Goal: Obtain resource: Obtain resource

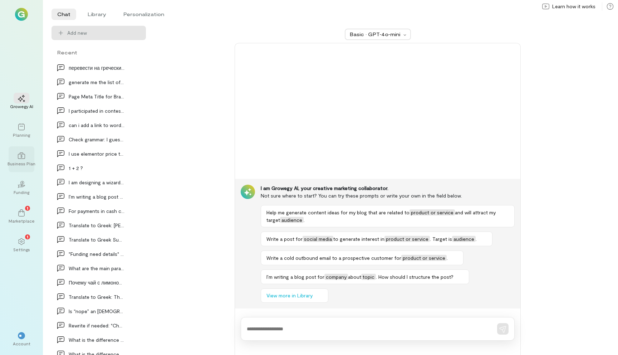
click at [23, 161] on div "Business Plan" at bounding box center [22, 164] width 28 height 6
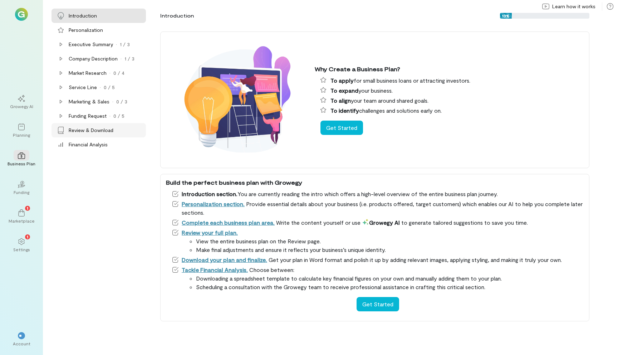
click at [89, 129] on div "Review & Download" at bounding box center [91, 130] width 45 height 7
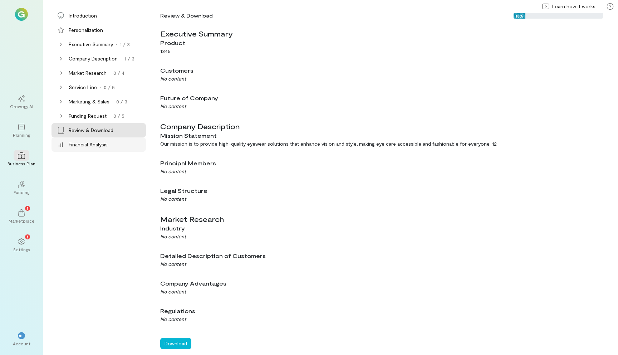
click at [120, 138] on div "Financial Analysis" at bounding box center [98, 144] width 94 height 14
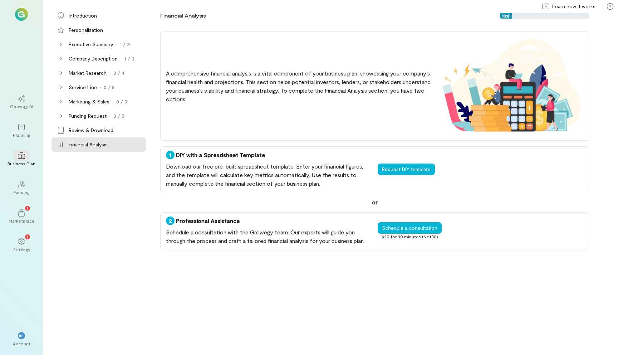
click at [351, 169] on div "Download our free pre-built spreadsheet template. Enter your financial figures,…" at bounding box center [269, 175] width 206 height 26
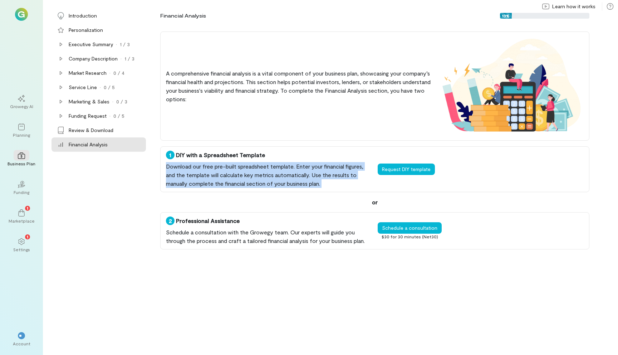
click at [351, 169] on div "Download our free pre-built spreadsheet template. Enter your financial figures,…" at bounding box center [269, 175] width 206 height 26
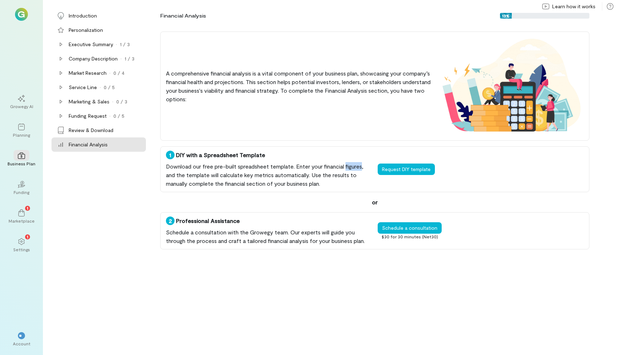
click at [351, 169] on div "Download our free pre-built spreadsheet template. Enter your financial figures,…" at bounding box center [269, 175] width 206 height 26
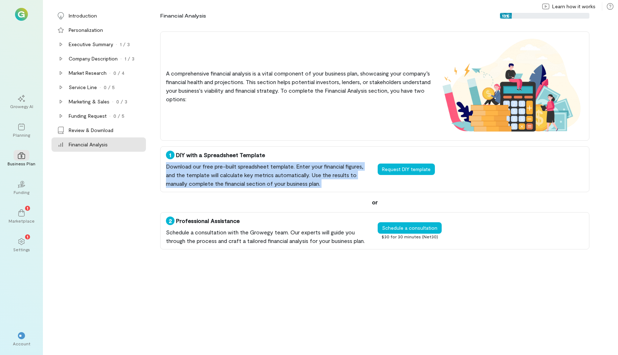
click at [351, 169] on div "Download our free pre-built spreadsheet template. Enter your financial figures,…" at bounding box center [269, 175] width 206 height 26
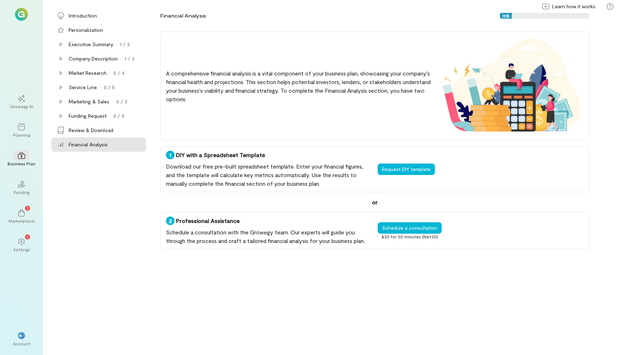
click at [252, 170] on div "Download our free pre-built spreadsheet template. Enter your financial figures,…" at bounding box center [269, 175] width 206 height 26
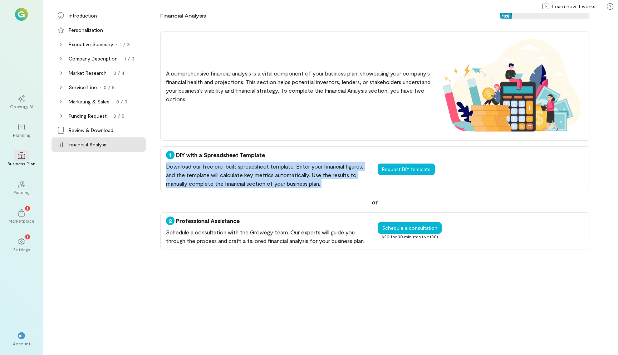
click at [252, 170] on div "Download our free pre-built spreadsheet template. Enter your financial figures,…" at bounding box center [269, 175] width 206 height 26
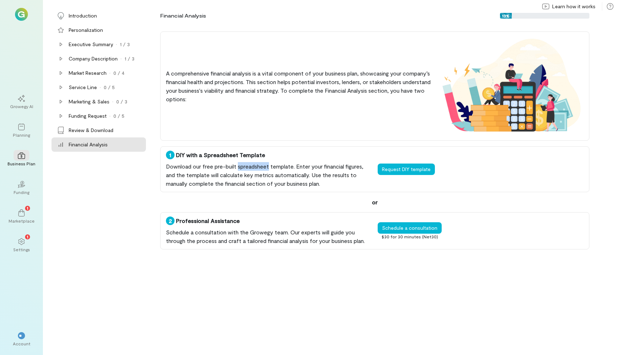
click at [252, 170] on div "Download our free pre-built spreadsheet template. Enter your financial figures,…" at bounding box center [269, 175] width 206 height 26
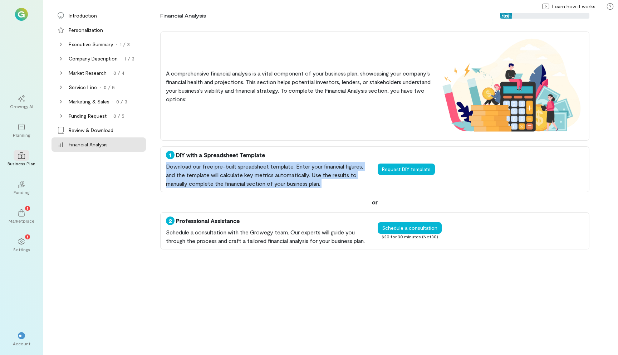
click at [252, 170] on div "Download our free pre-built spreadsheet template. Enter your financial figures,…" at bounding box center [269, 175] width 206 height 26
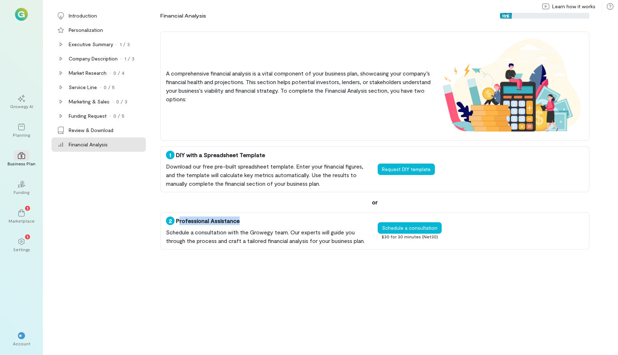
drag, startPoint x: 178, startPoint y: 222, endPoint x: 269, endPoint y: 218, distance: 90.9
click at [269, 218] on div "2 Professional Assistance" at bounding box center [269, 220] width 206 height 9
drag, startPoint x: 177, startPoint y: 156, endPoint x: 287, endPoint y: 158, distance: 109.4
click at [287, 158] on div "1 DIY with a Spreadsheet Template" at bounding box center [269, 155] width 206 height 9
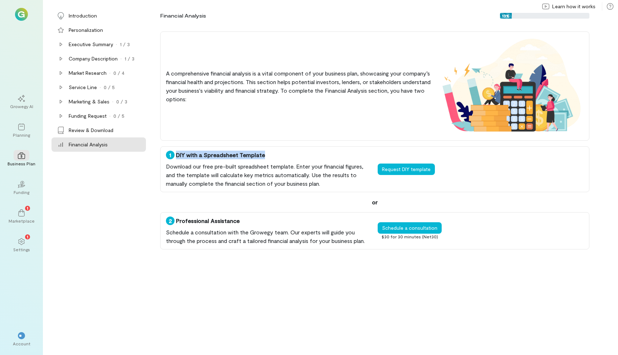
click at [287, 158] on div "1 DIY with a Spreadsheet Template" at bounding box center [269, 155] width 206 height 9
click at [324, 44] on div "A comprehensive financial analysis is a vital component of your business plan, …" at bounding box center [374, 85] width 429 height 109
